Goal: Task Accomplishment & Management: Use online tool/utility

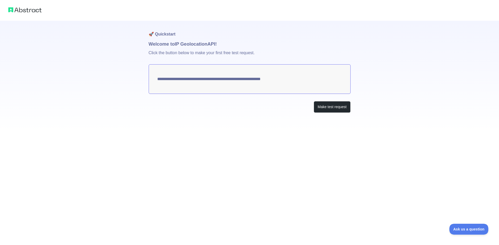
click at [226, 81] on textarea "**********" at bounding box center [250, 79] width 202 height 30
click at [317, 104] on button "Make test request" at bounding box center [331, 107] width 37 height 12
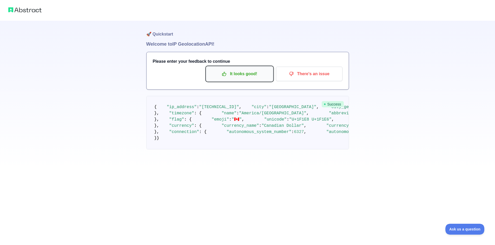
click at [249, 76] on p "It looks good!" at bounding box center [239, 74] width 59 height 9
